Goal: Navigation & Orientation: Find specific page/section

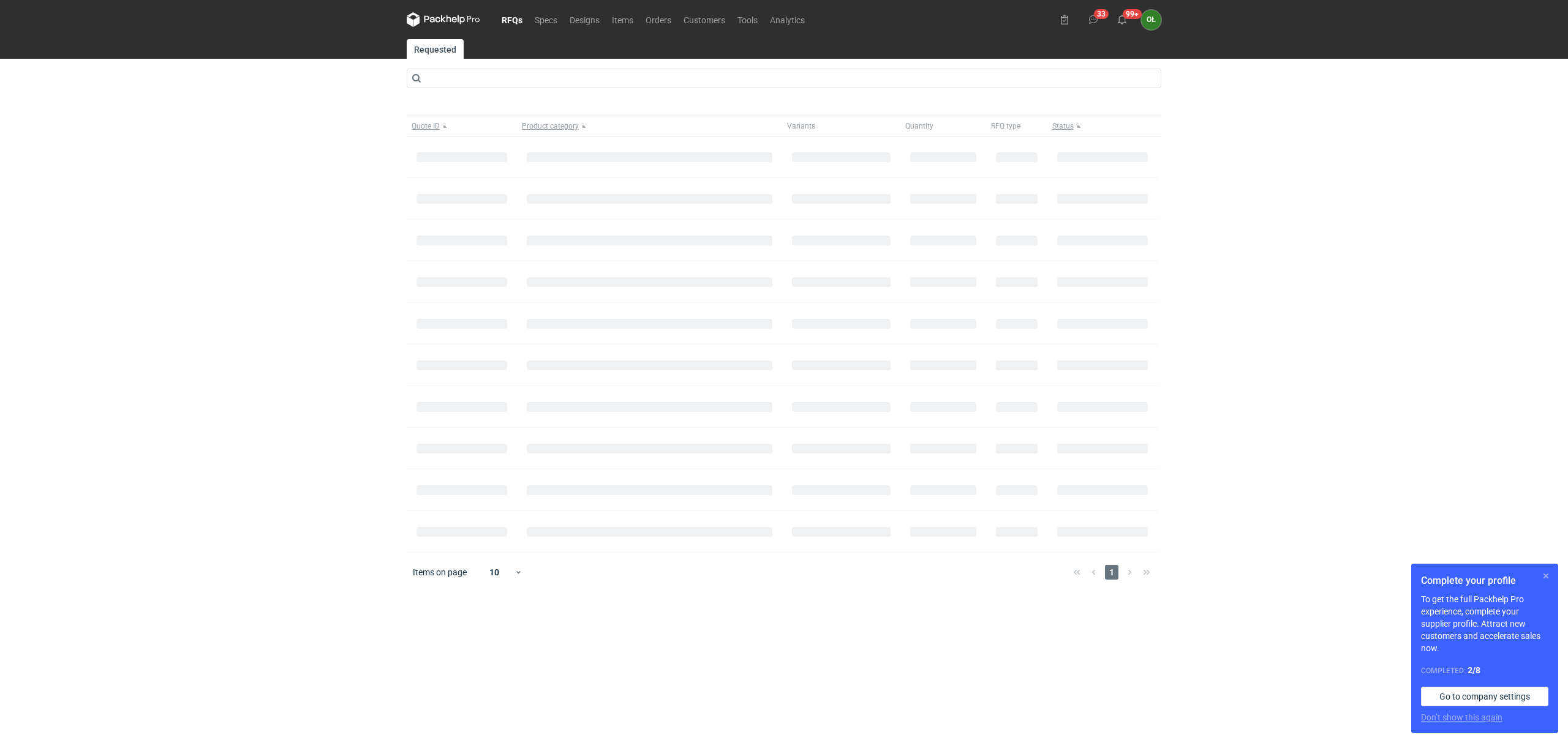
click at [1543, 579] on button "button" at bounding box center [1546, 576] width 14 height 14
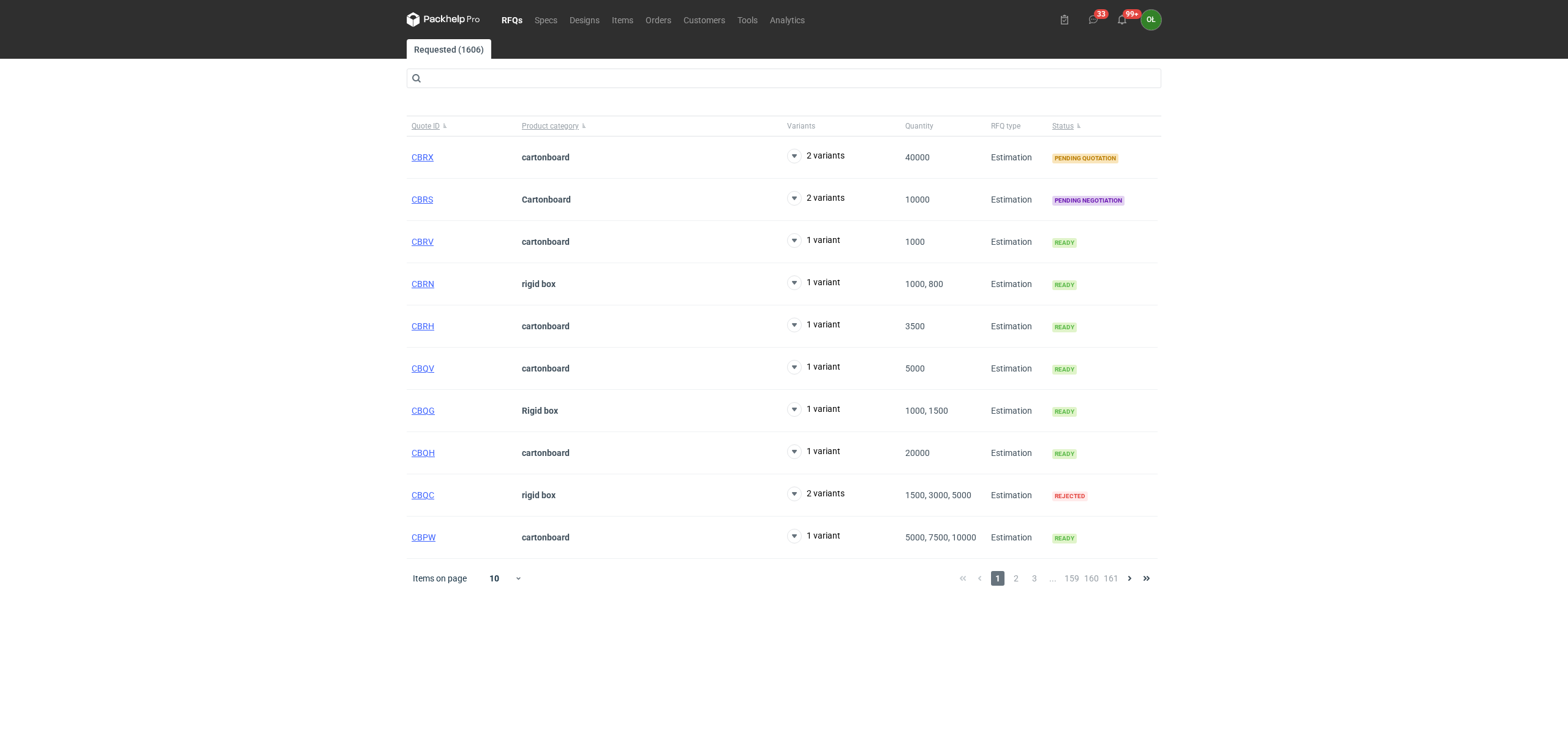
drag, startPoint x: 424, startPoint y: 206, endPoint x: 328, endPoint y: 204, distance: 96.0
click at [328, 204] on div "RFQs Specs Designs Items Orders Customers Tools Analytics 33 99+ OŁ [PERSON_NAM…" at bounding box center [784, 371] width 1568 height 743
click at [654, 18] on link "Orders" at bounding box center [657, 19] width 38 height 14
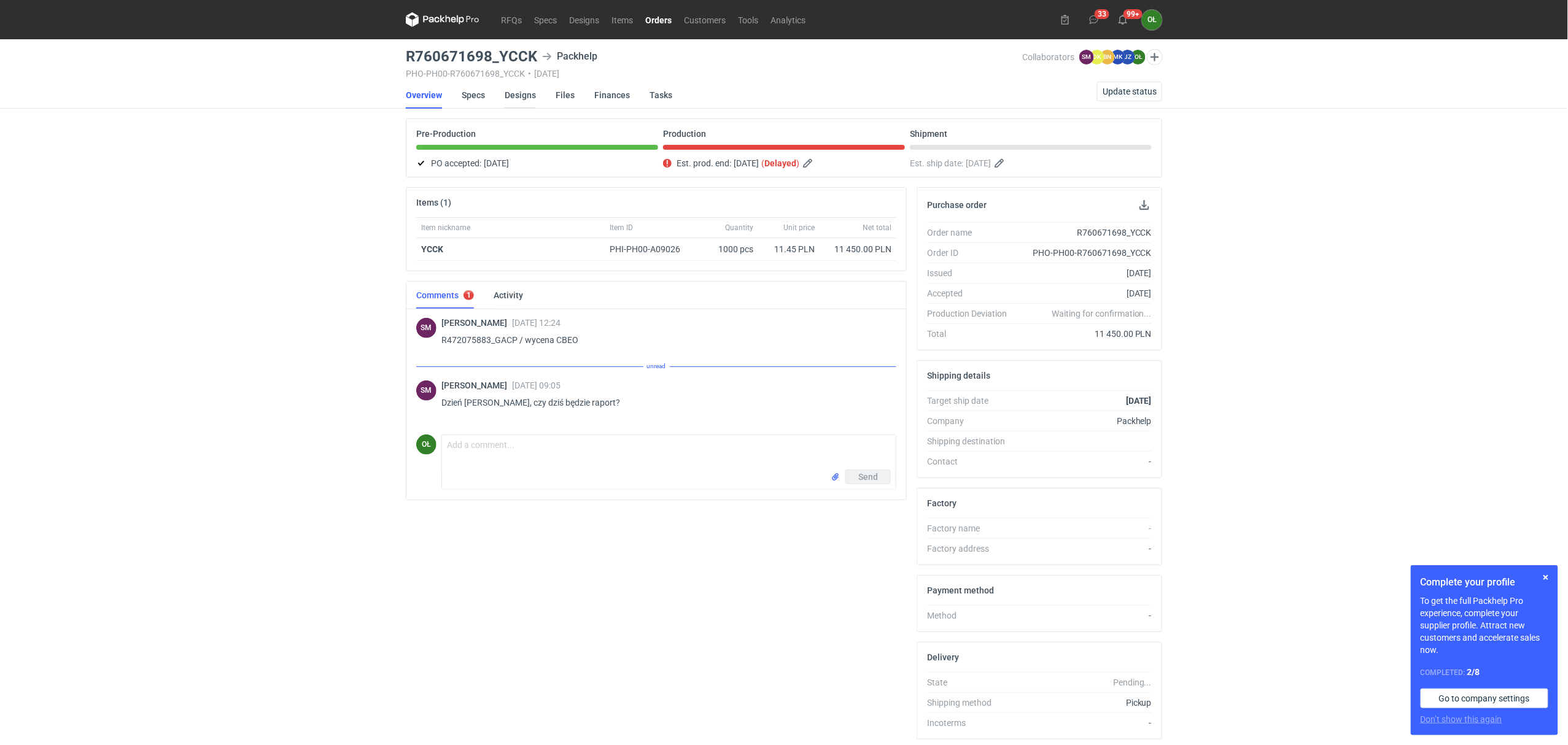
click at [523, 93] on link "Designs" at bounding box center [520, 96] width 31 height 27
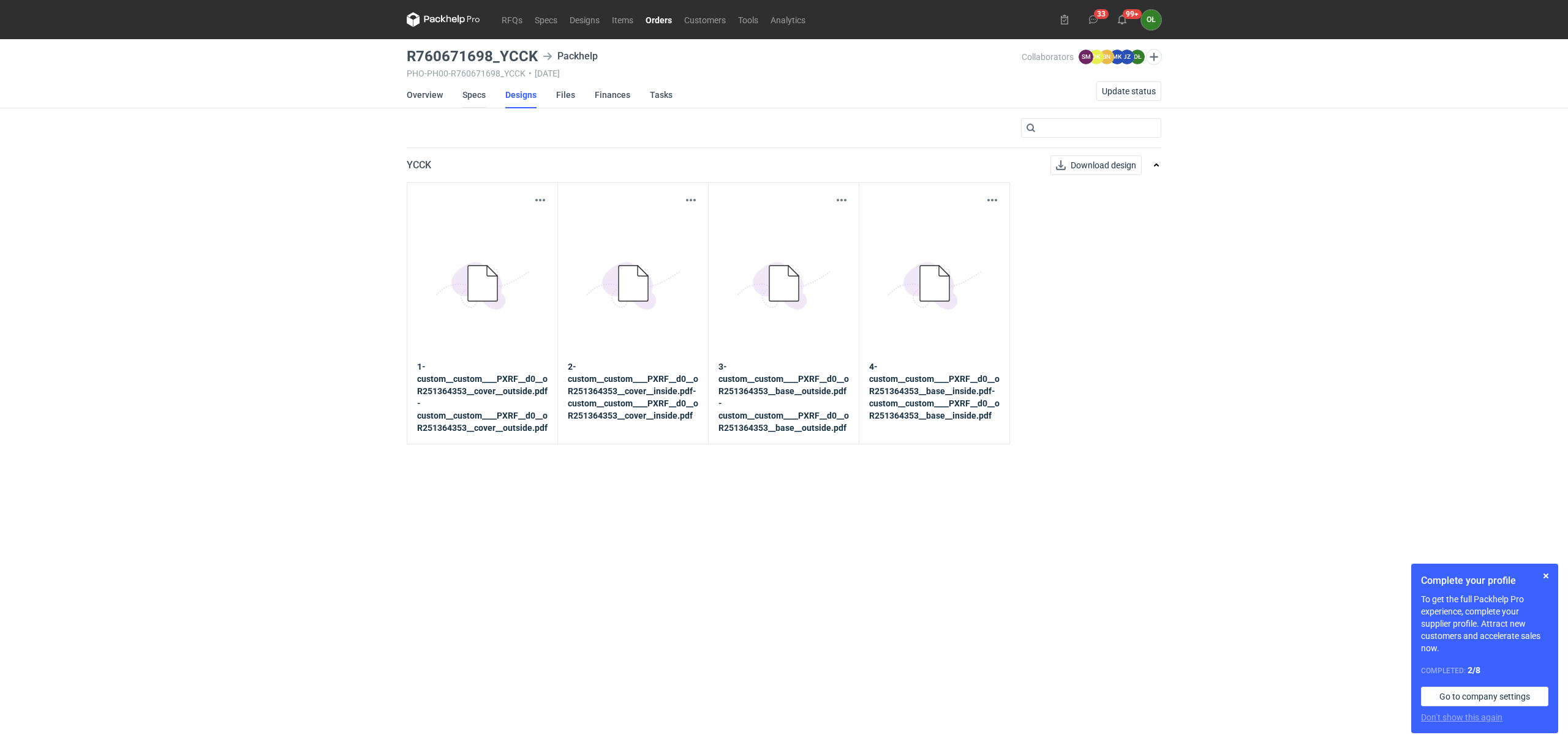
click at [466, 95] on link "Specs" at bounding box center [474, 95] width 23 height 27
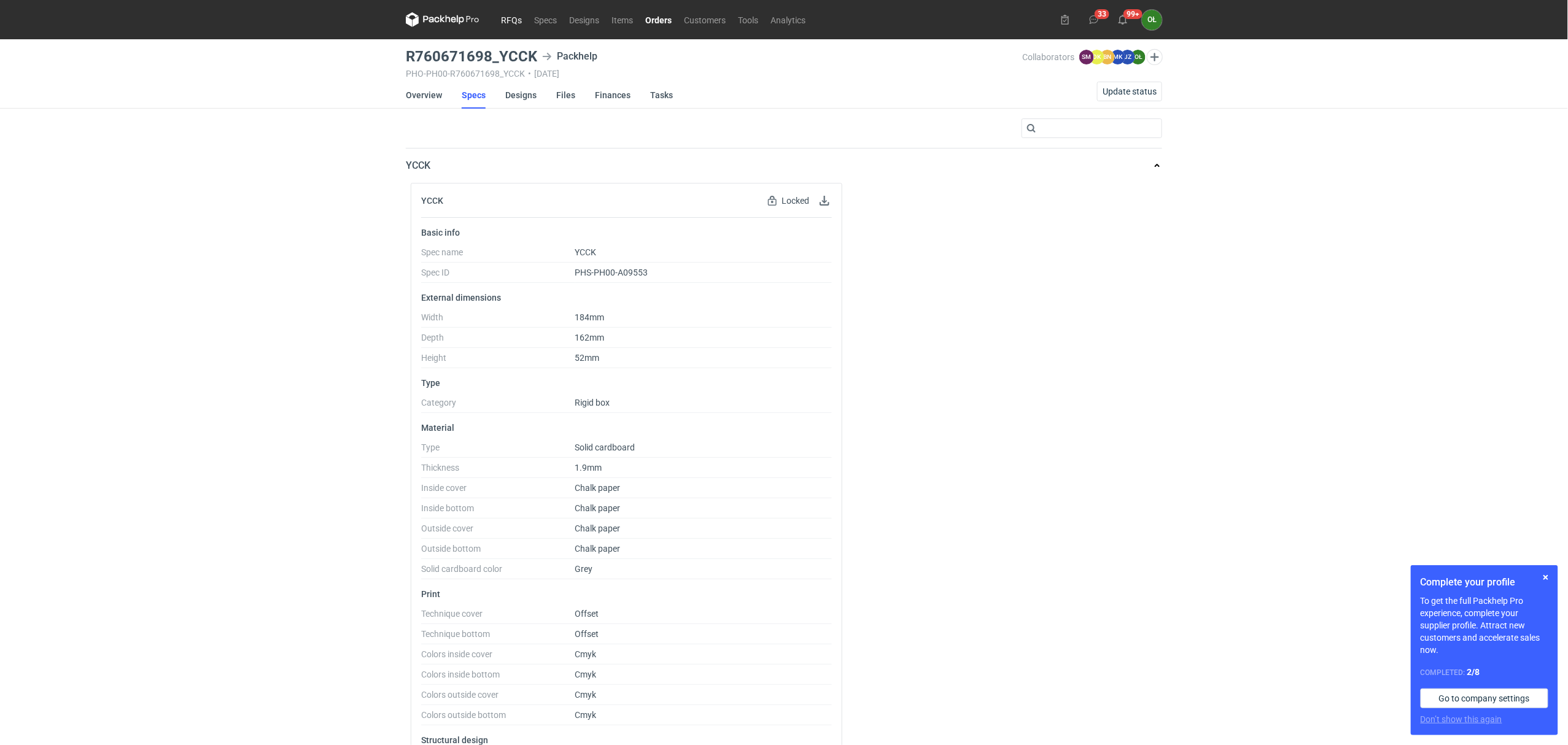
click at [499, 19] on link "RFQs" at bounding box center [511, 19] width 33 height 14
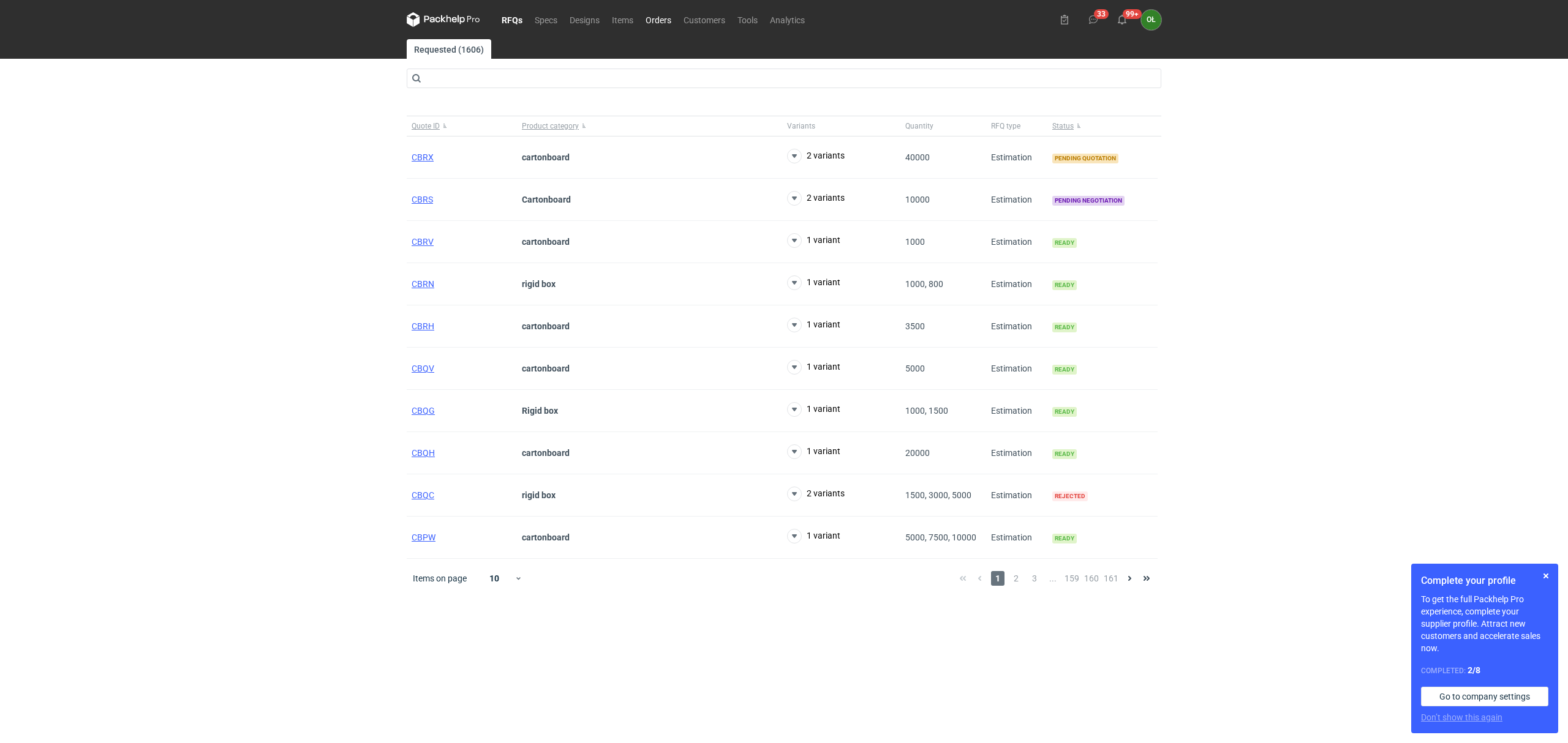
click at [650, 22] on link "Orders" at bounding box center [657, 19] width 38 height 14
